Goal: Task Accomplishment & Management: Manage account settings

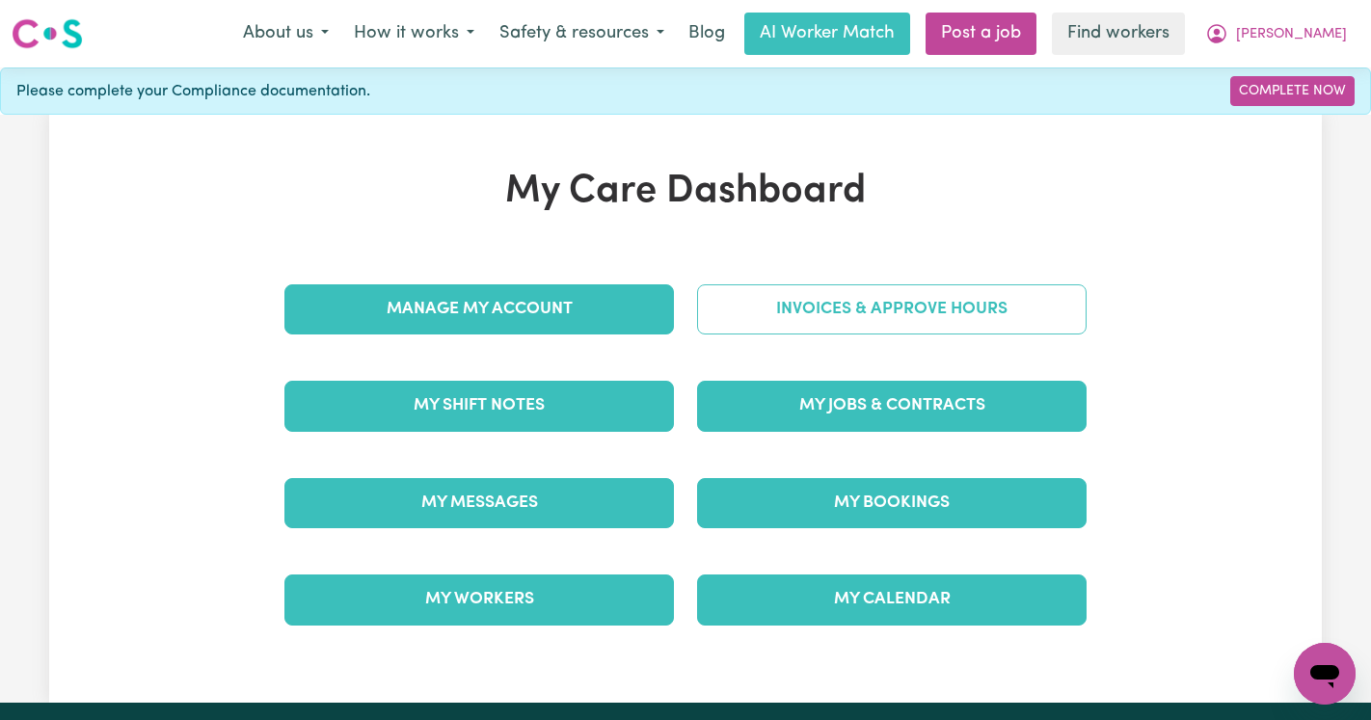
click at [879, 305] on link "Invoices & Approve Hours" at bounding box center [892, 309] width 390 height 50
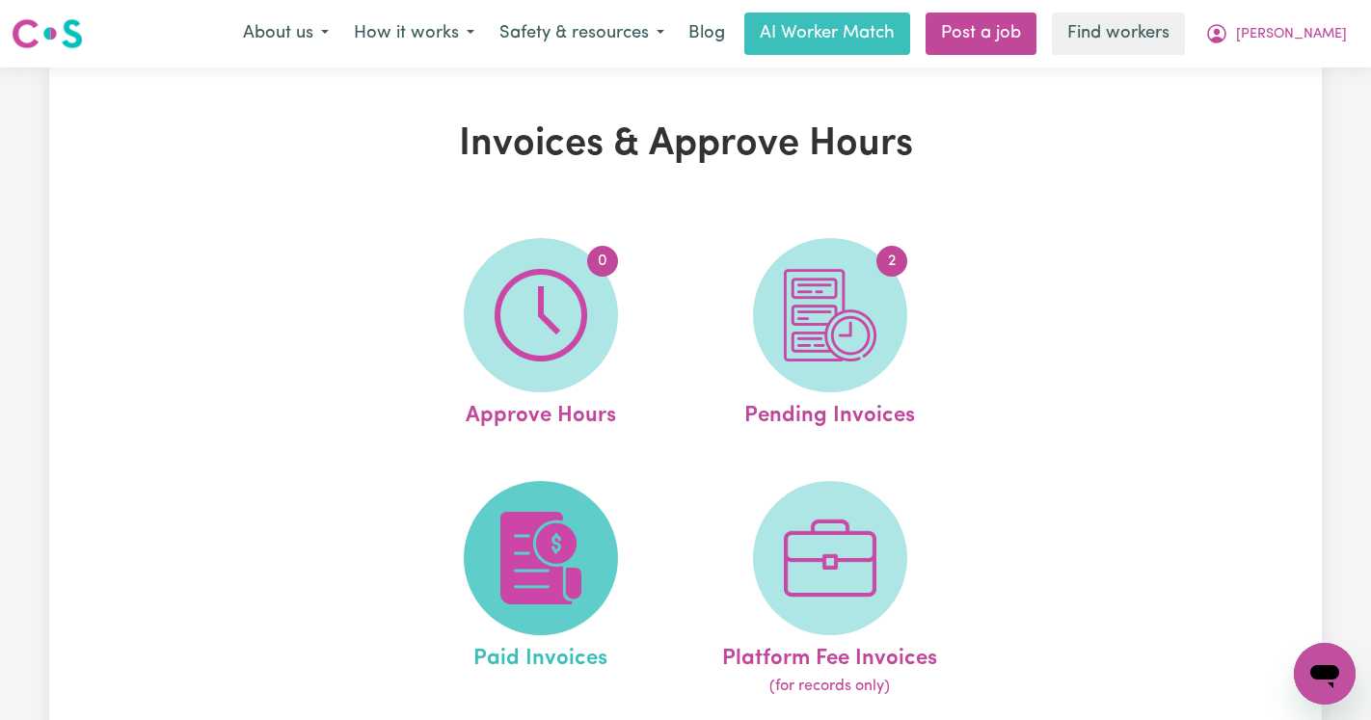
click at [558, 545] on img at bounding box center [541, 558] width 93 height 93
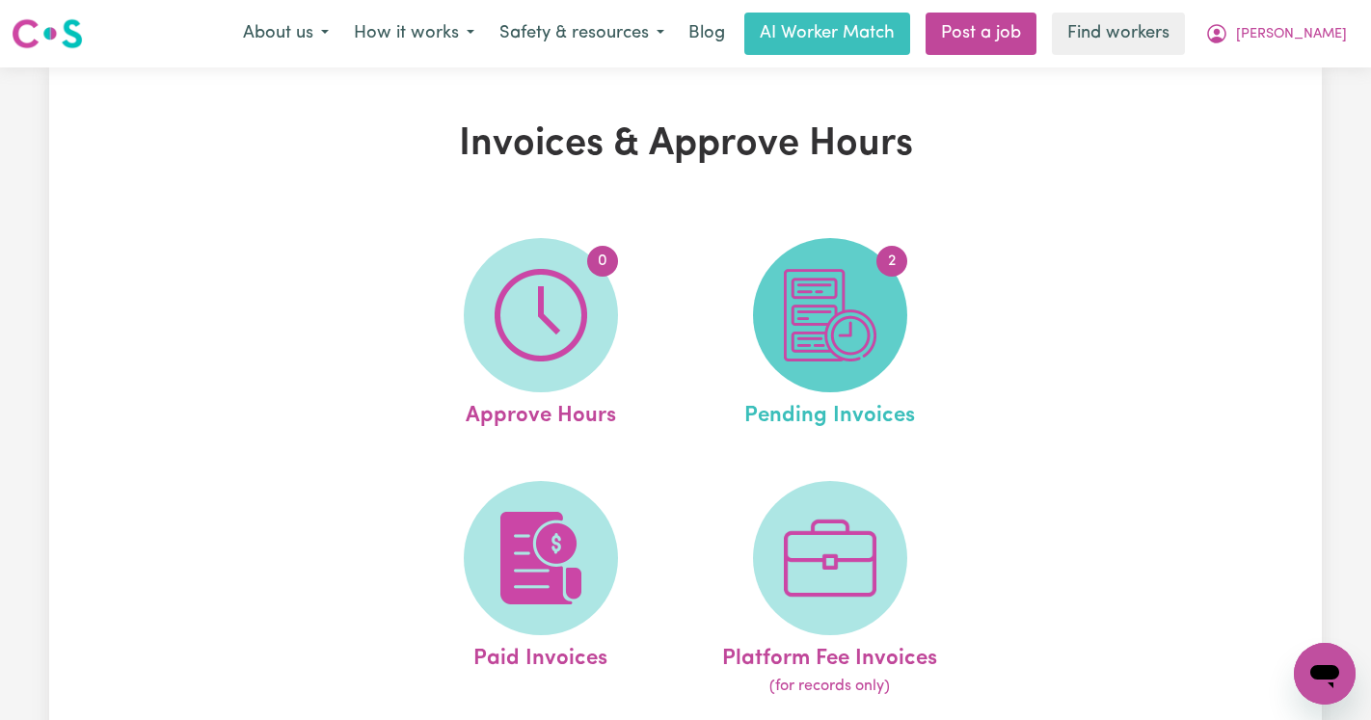
click at [798, 286] on img at bounding box center [830, 315] width 93 height 93
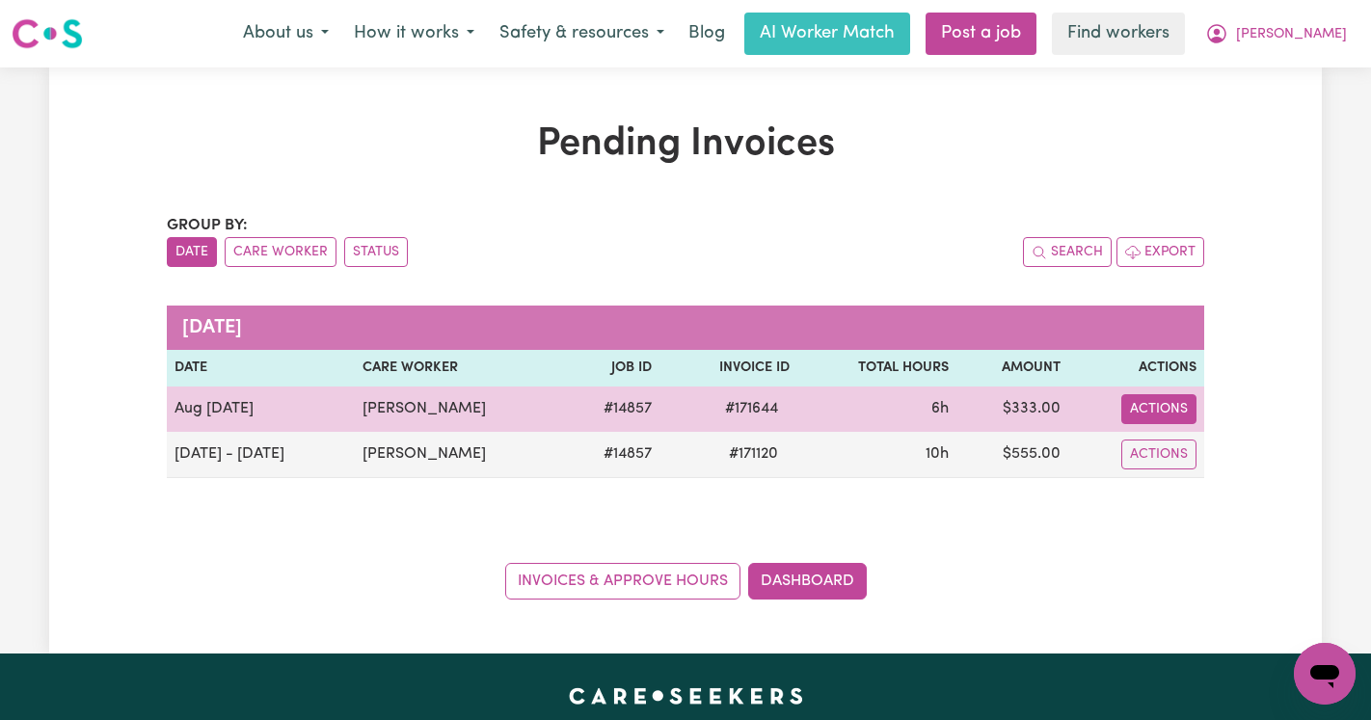
click at [1170, 400] on button "Actions" at bounding box center [1158, 409] width 75 height 30
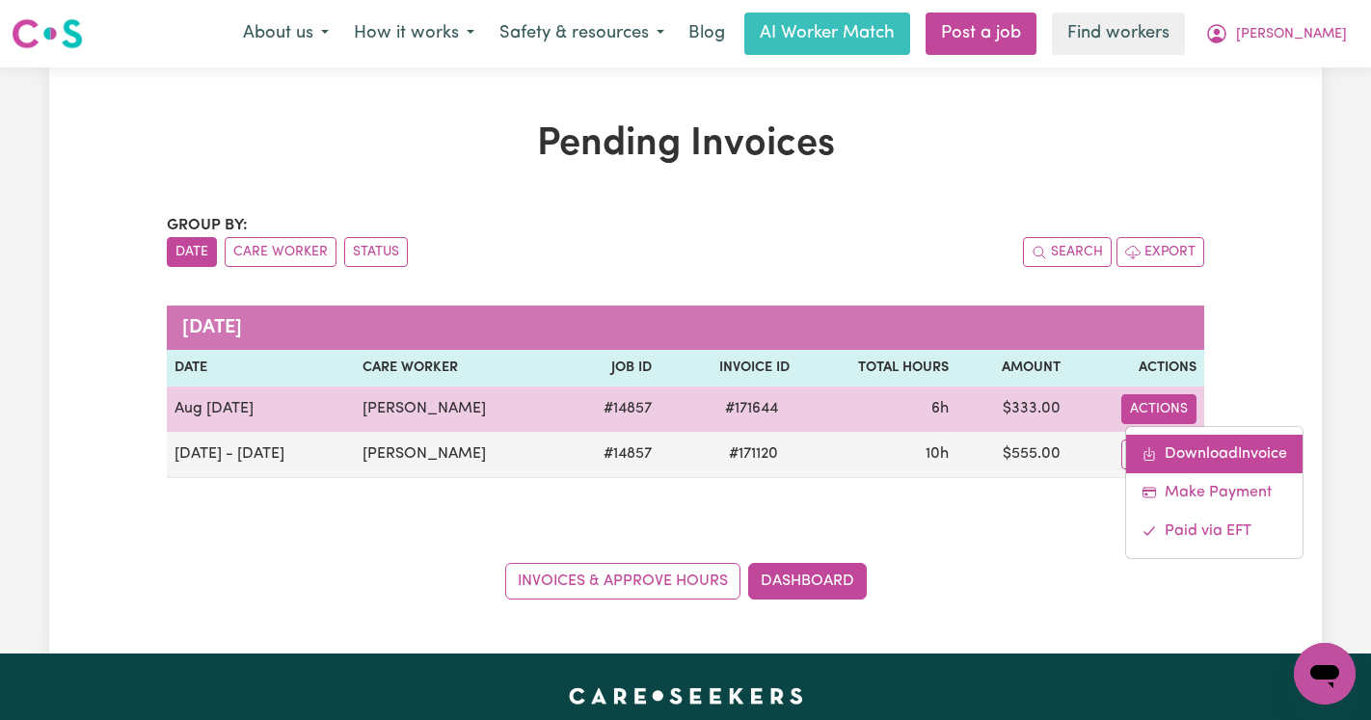
click at [1172, 440] on link "Download Invoice" at bounding box center [1214, 454] width 176 height 39
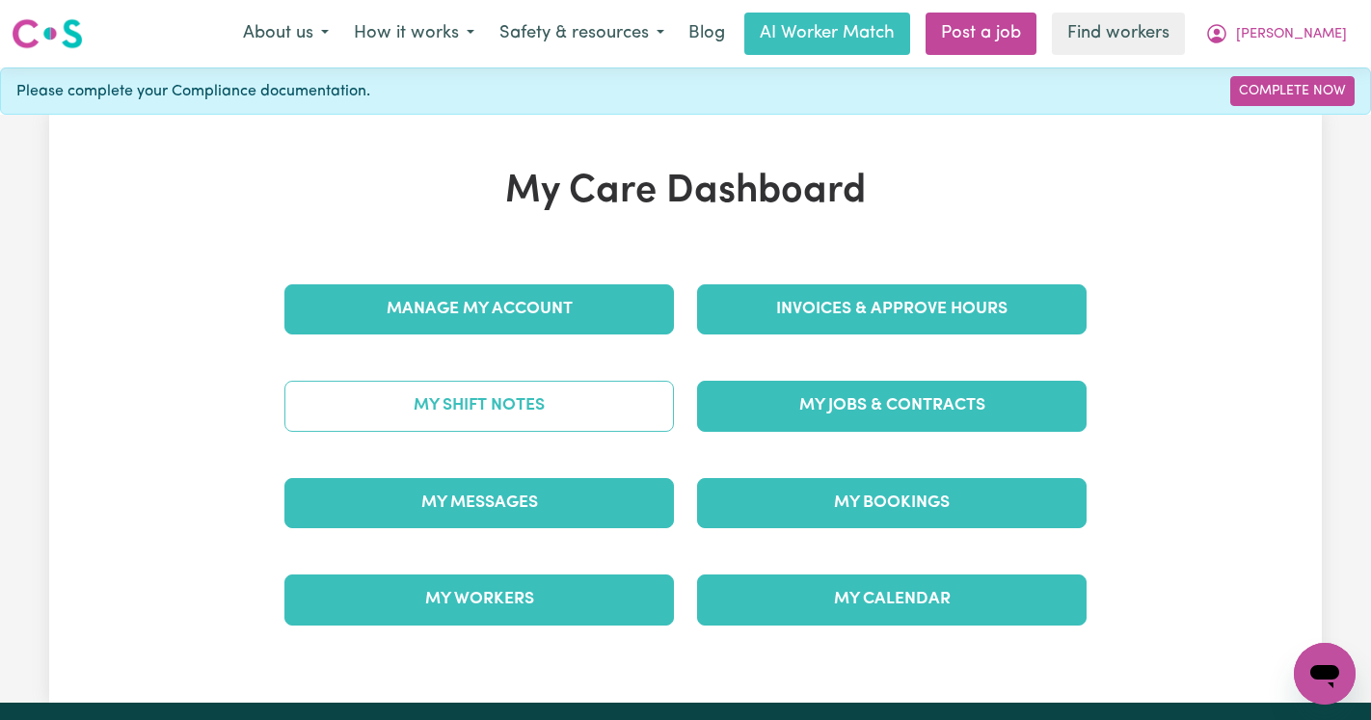
click at [538, 409] on link "My Shift Notes" at bounding box center [479, 406] width 390 height 50
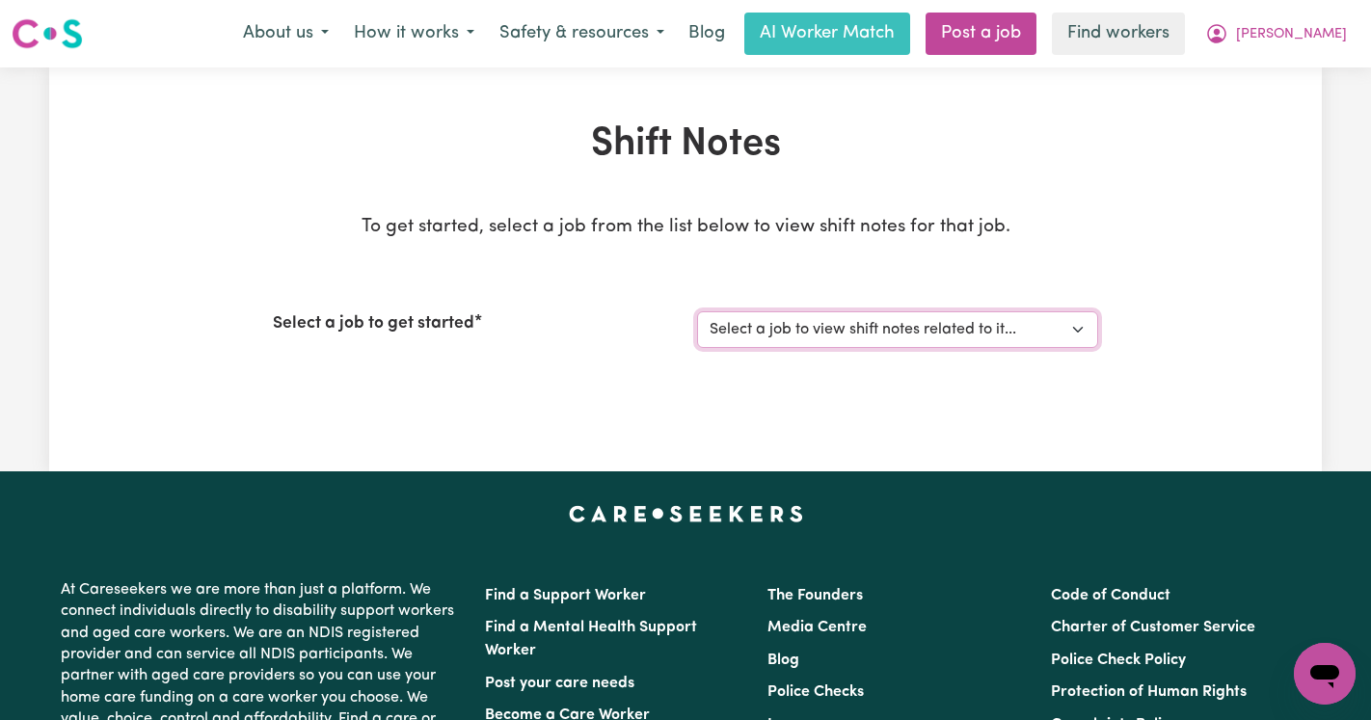
click at [821, 327] on select "Select a job to view shift notes related to it... Support Worker Needed In [GEO…" at bounding box center [897, 329] width 401 height 37
select select "14857"
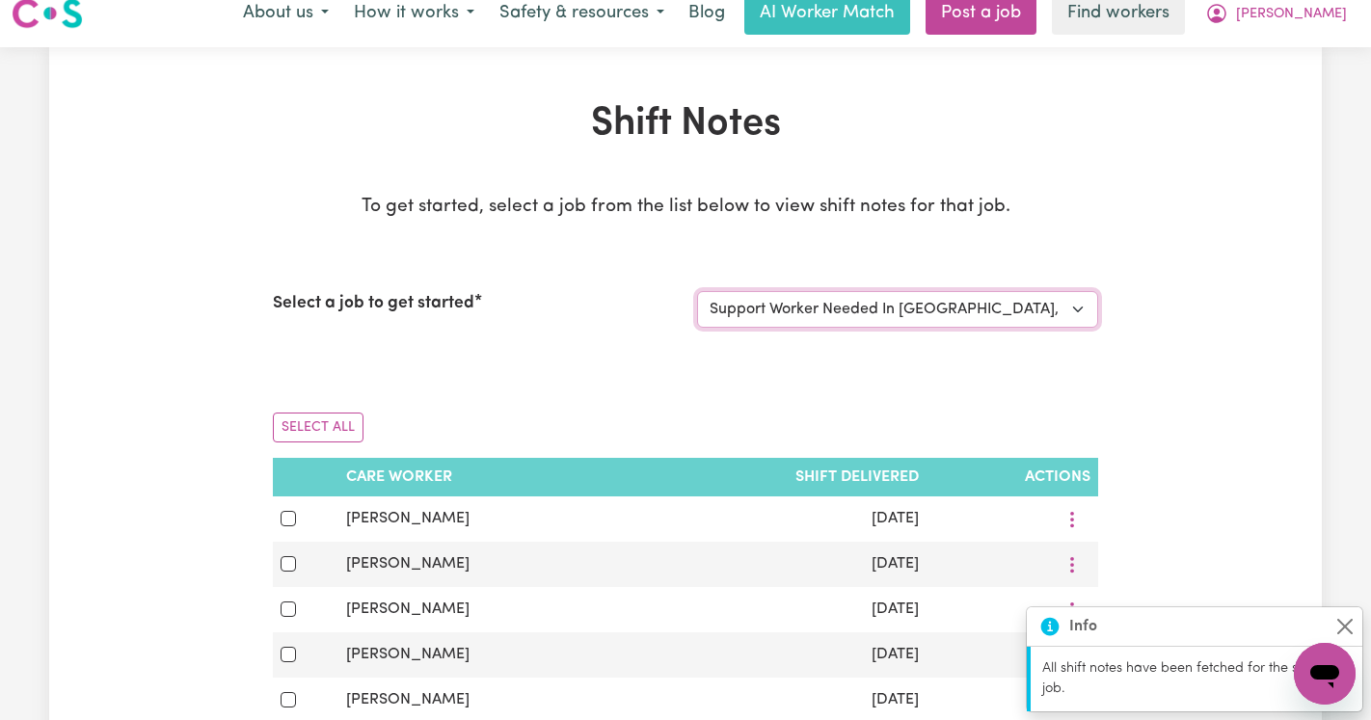
scroll to position [27, 0]
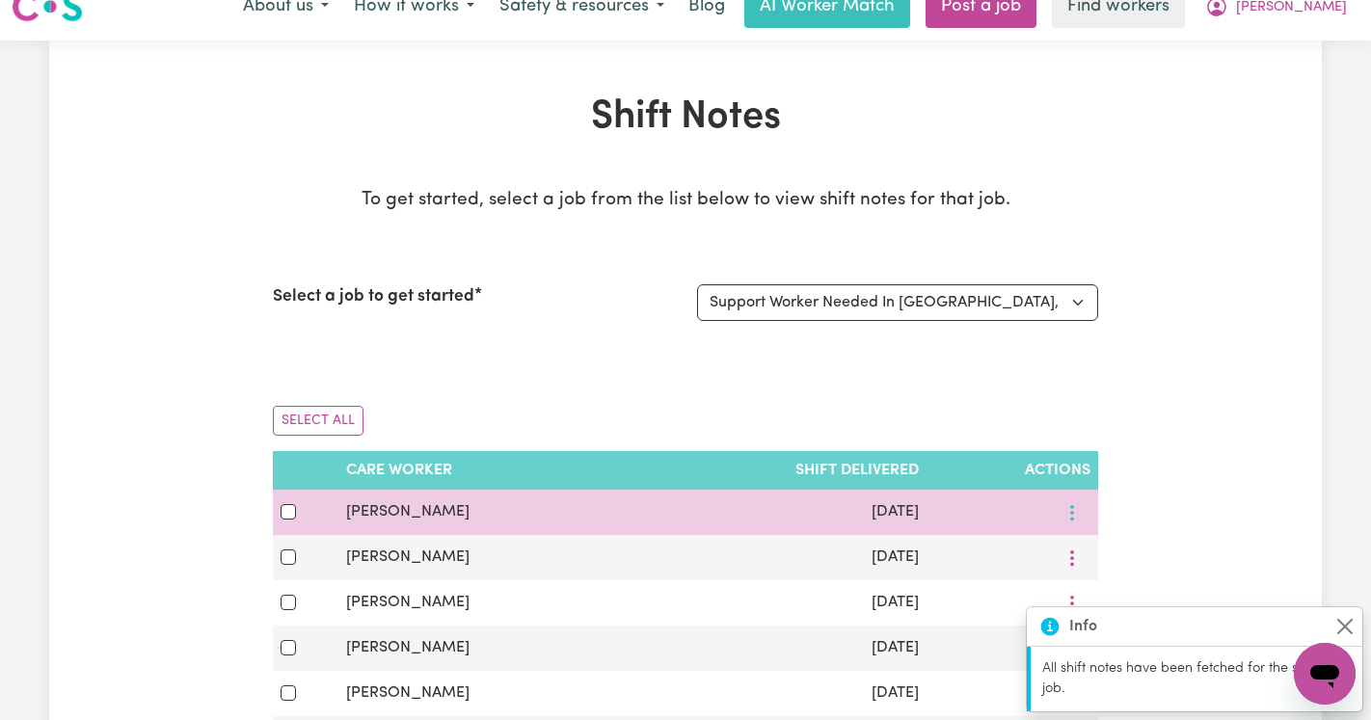
click at [1072, 513] on circle "More options" at bounding box center [1072, 513] width 4 height 4
click at [1082, 543] on link "View Shift Note" at bounding box center [1141, 557] width 159 height 39
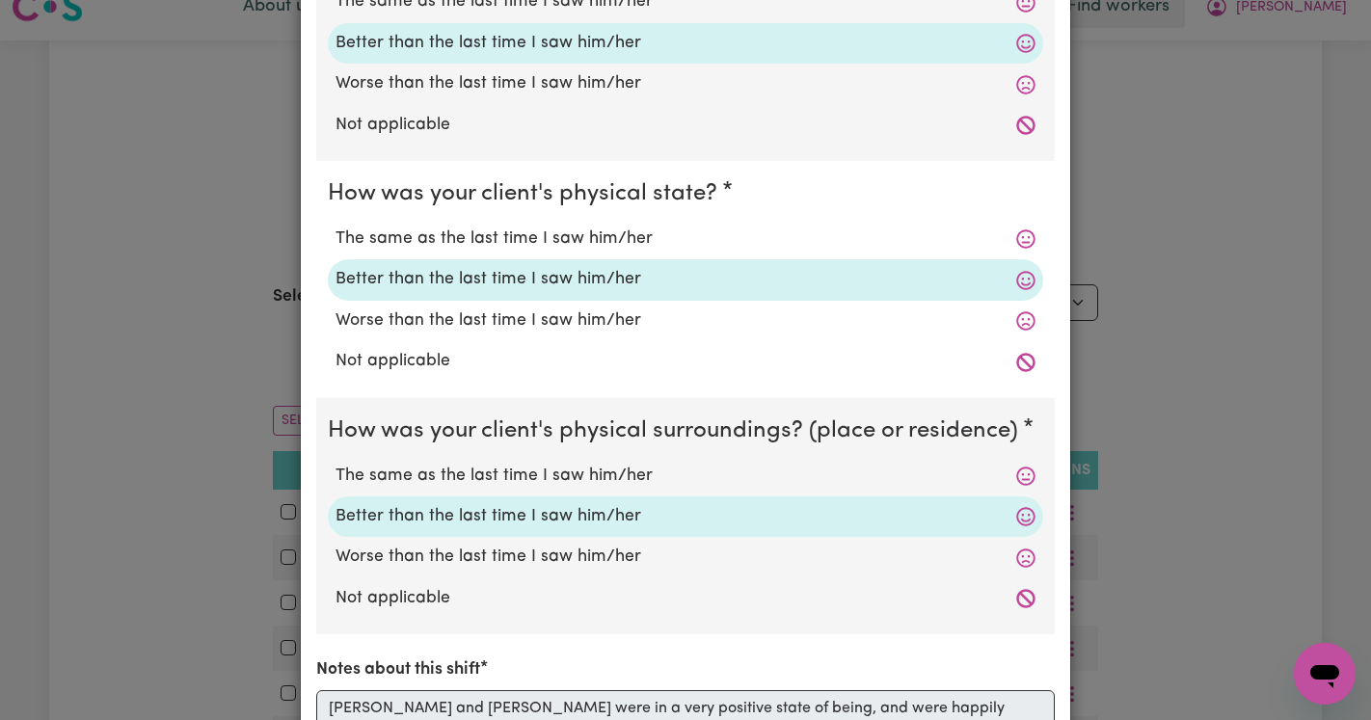
scroll to position [0, 0]
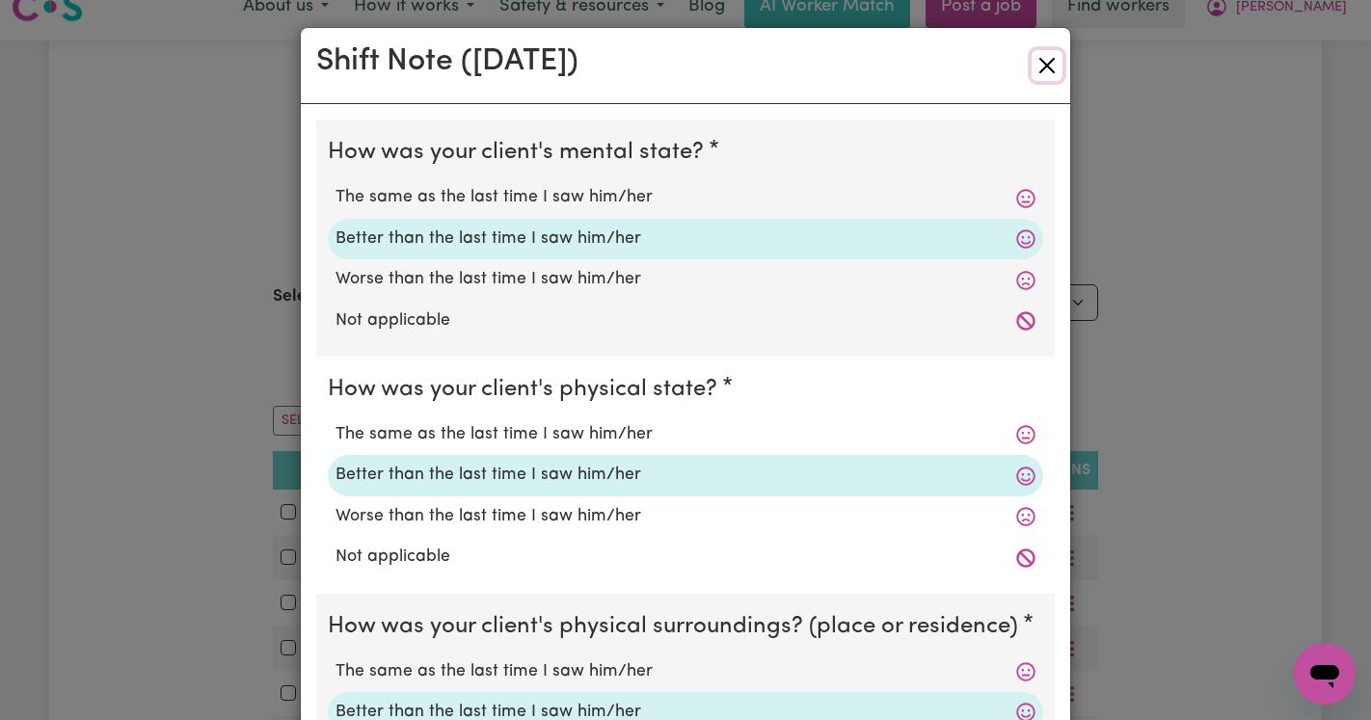
click at [1035, 71] on button "Close" at bounding box center [1047, 65] width 31 height 31
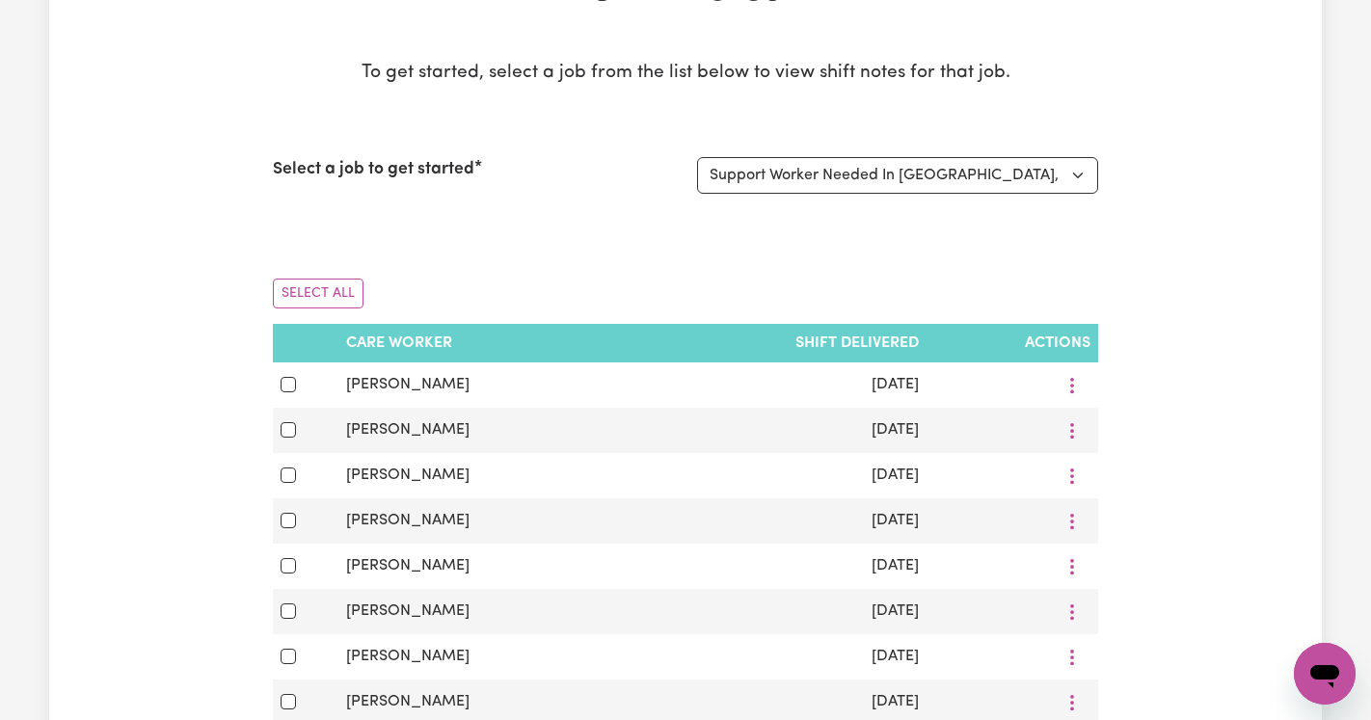
scroll to position [207, 0]
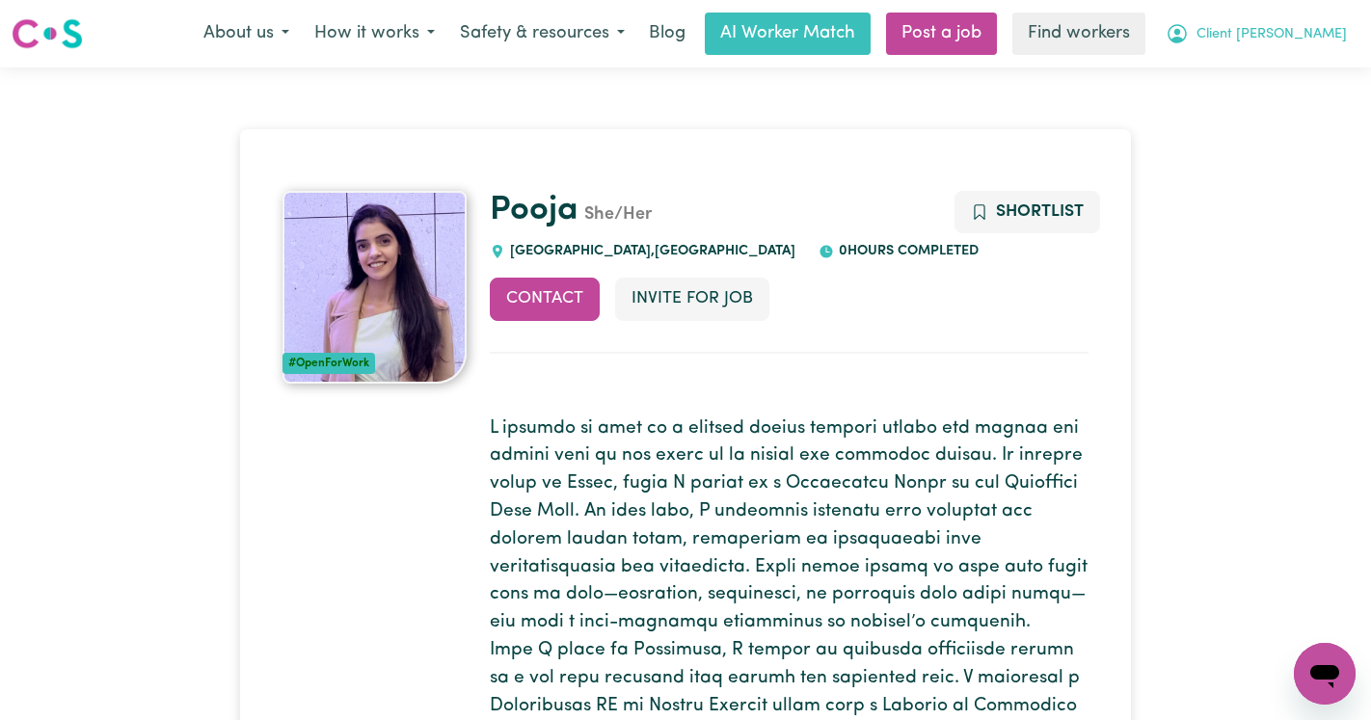
click at [1298, 45] on button "Client Carlton" at bounding box center [1256, 33] width 206 height 40
click at [1255, 109] on link "Logout" at bounding box center [1282, 111] width 152 height 37
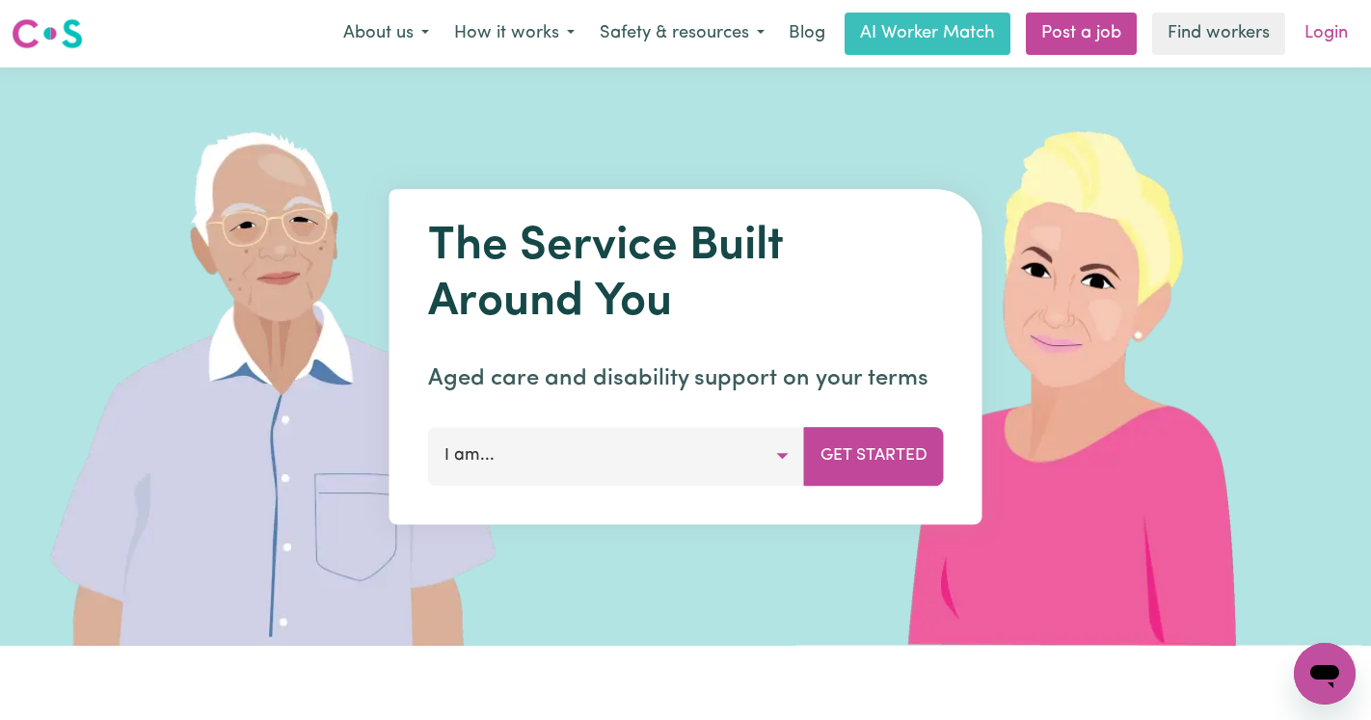
click at [1318, 31] on link "Login" at bounding box center [1326, 34] width 67 height 42
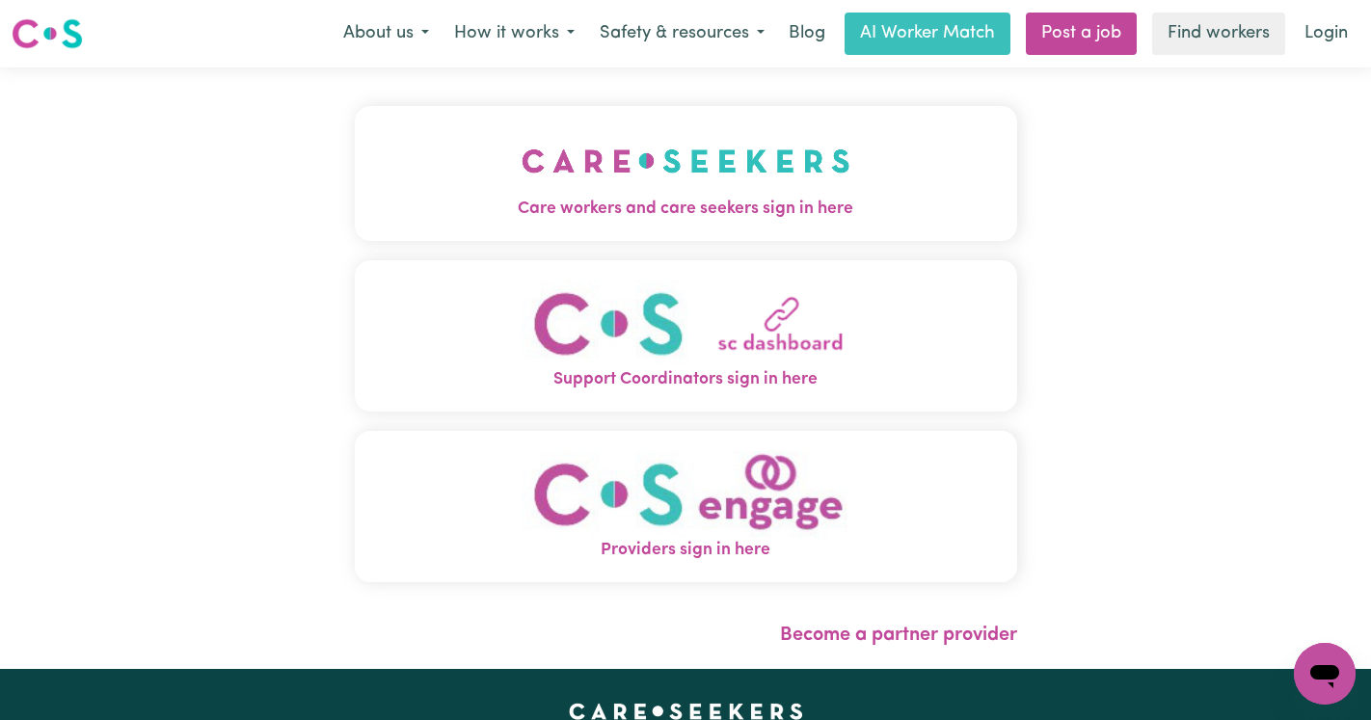
click at [758, 100] on div "Care workers and care seekers sign in here Support Coordinators sign in here Pr…" at bounding box center [686, 368] width 686 height 602
click at [754, 105] on div "Care workers and care seekers sign in here Support Coordinators sign in here Pr…" at bounding box center [686, 368] width 686 height 602
click at [731, 126] on img "Care workers and care seekers sign in here" at bounding box center [686, 160] width 329 height 71
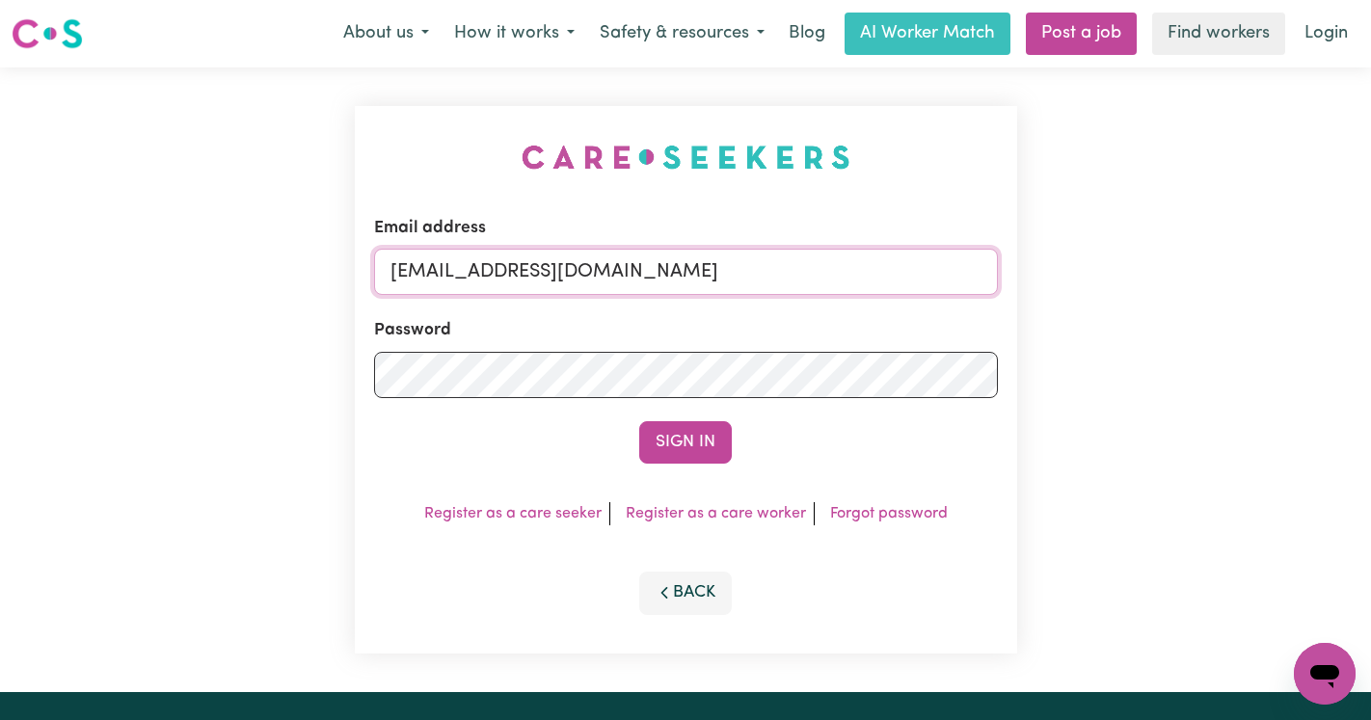
drag, startPoint x: 891, startPoint y: 283, endPoint x: 494, endPoint y: 278, distance: 397.3
click at [494, 278] on input "superuser~CharlesRichmorVC@careseekers.com.au" at bounding box center [686, 272] width 624 height 46
paste input "DeniseMCA"
type input "superuser~DeniseMCA@careseekers.com.au"
click at [639, 421] on button "Sign In" at bounding box center [685, 442] width 93 height 42
